Goal: Navigation & Orientation: Find specific page/section

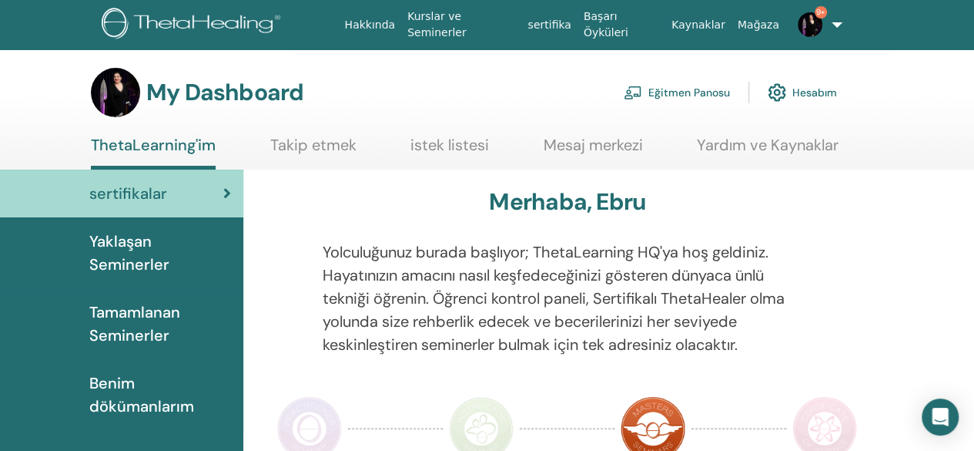
click at [716, 92] on link "Eğitmen Panosu" at bounding box center [677, 92] width 106 height 34
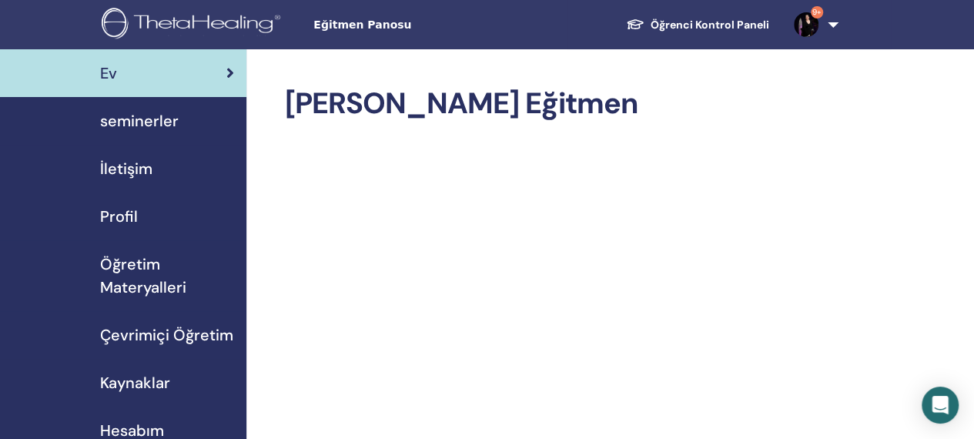
click at [159, 118] on span "seminerler" at bounding box center [139, 120] width 79 height 23
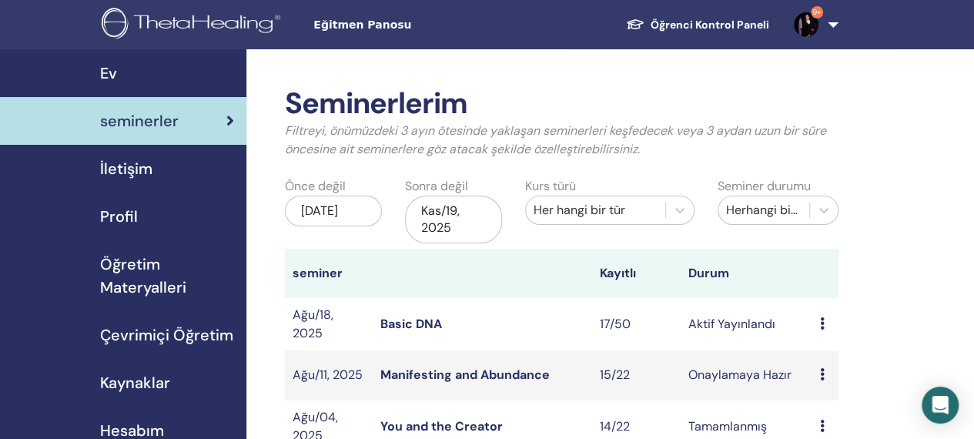
click at [404, 325] on link "Basic DNA" at bounding box center [411, 324] width 62 height 16
